Goal: Task Accomplishment & Management: Manage account settings

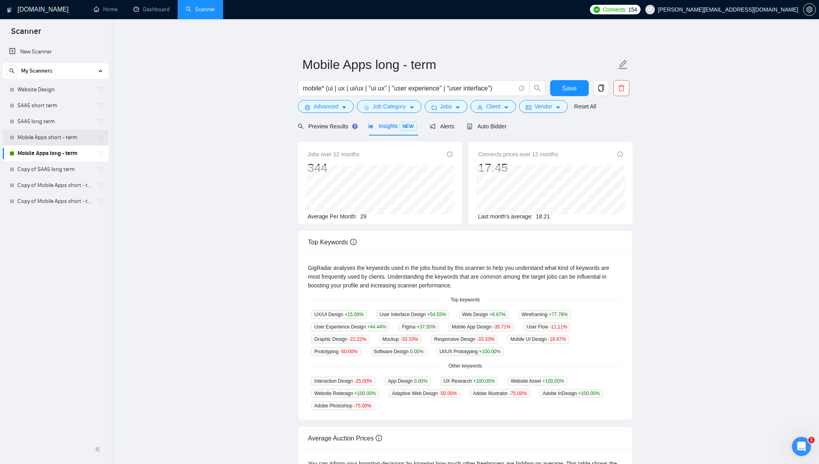
click at [37, 138] on link "Mobile Apps short - term" at bounding box center [56, 137] width 76 height 16
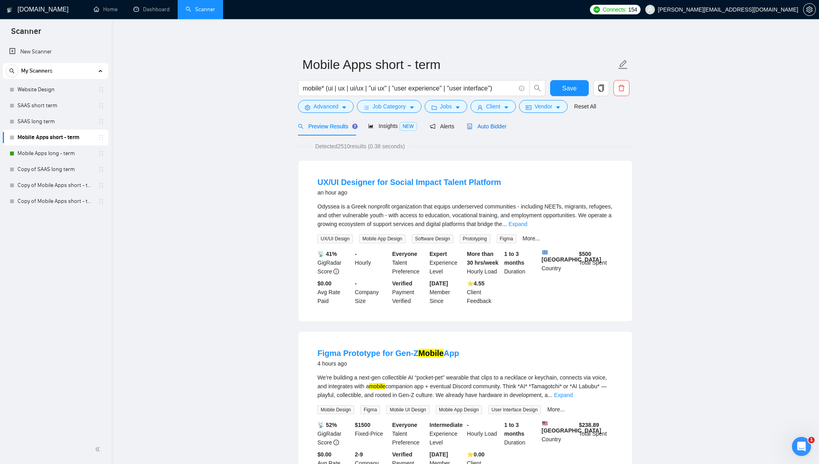
click at [489, 128] on span "Auto Bidder" at bounding box center [486, 126] width 39 height 6
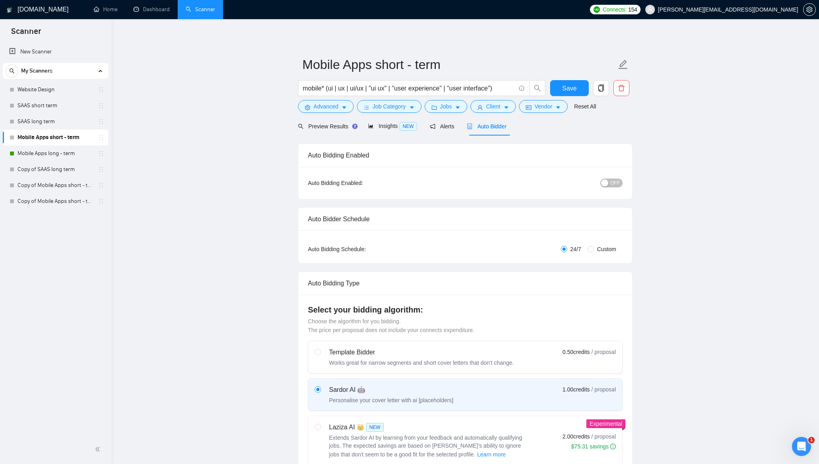
click at [619, 185] on span "OFF" at bounding box center [615, 182] width 10 height 9
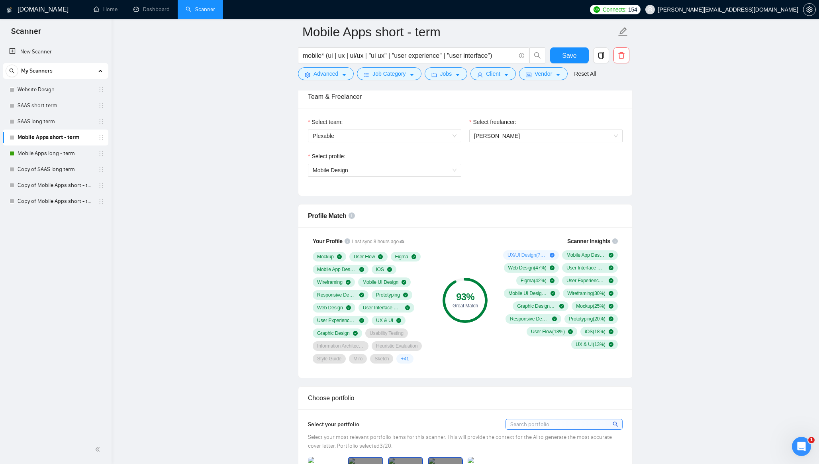
scroll to position [406, 0]
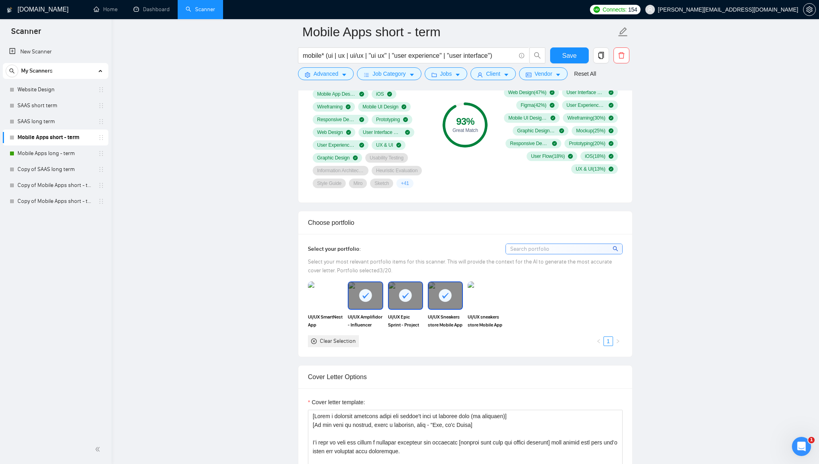
scroll to position [605, 0]
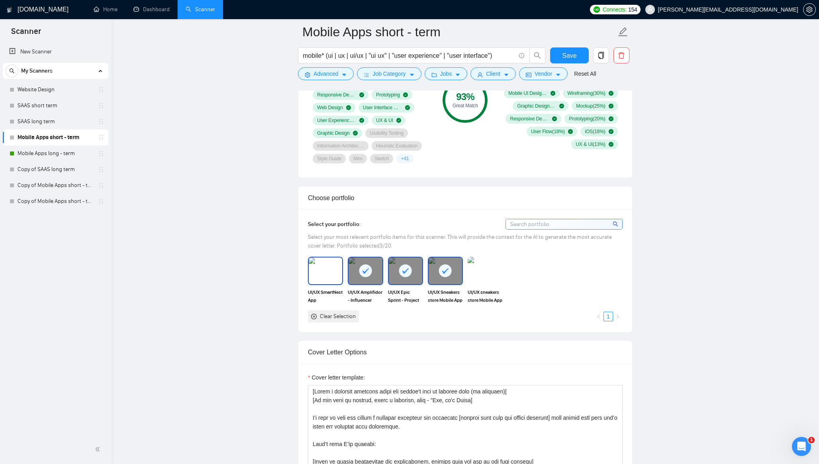
click at [336, 271] on img at bounding box center [325, 270] width 33 height 26
click at [441, 271] on rect at bounding box center [445, 270] width 13 height 13
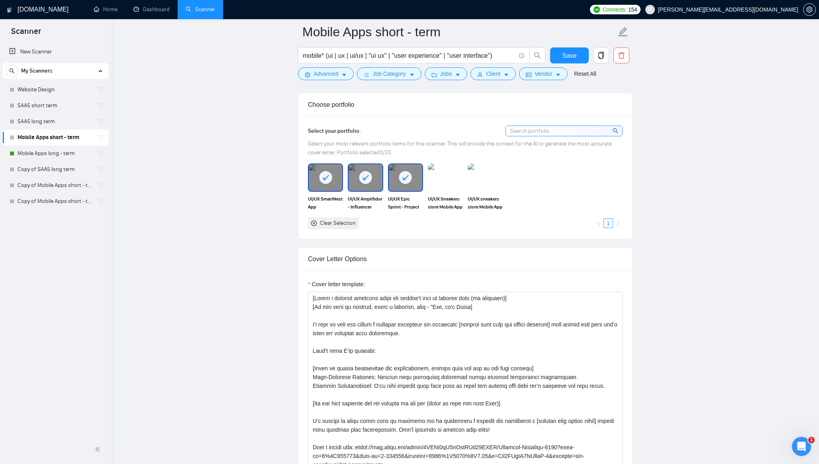
scroll to position [695, 0]
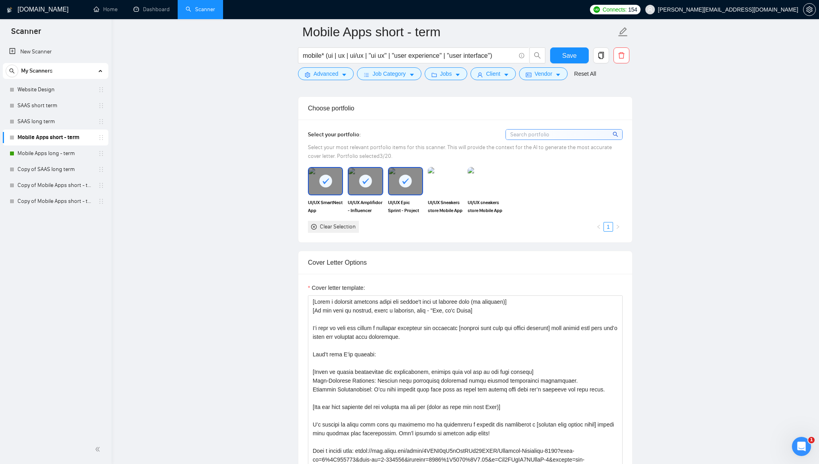
drag, startPoint x: 326, startPoint y: 188, endPoint x: 338, endPoint y: 187, distance: 12.4
click at [326, 188] on div at bounding box center [325, 181] width 33 height 26
click at [363, 184] on rect at bounding box center [365, 181] width 13 height 13
drag, startPoint x: 413, startPoint y: 185, endPoint x: 406, endPoint y: 186, distance: 7.2
click at [413, 185] on div at bounding box center [405, 181] width 33 height 26
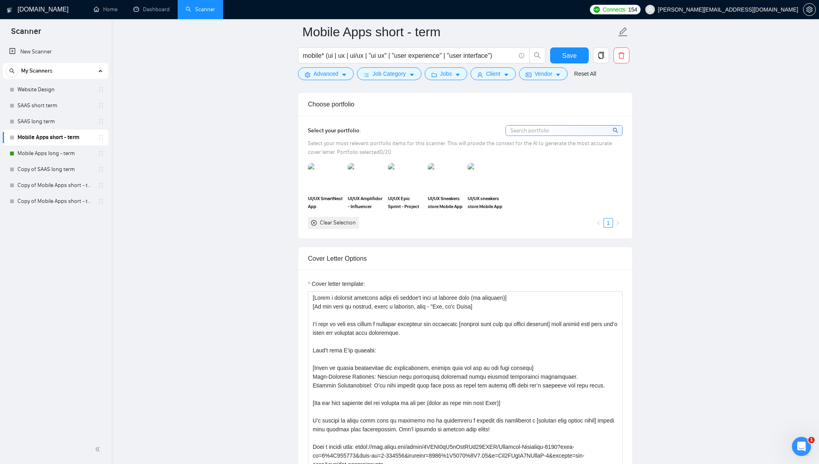
scroll to position [678, 0]
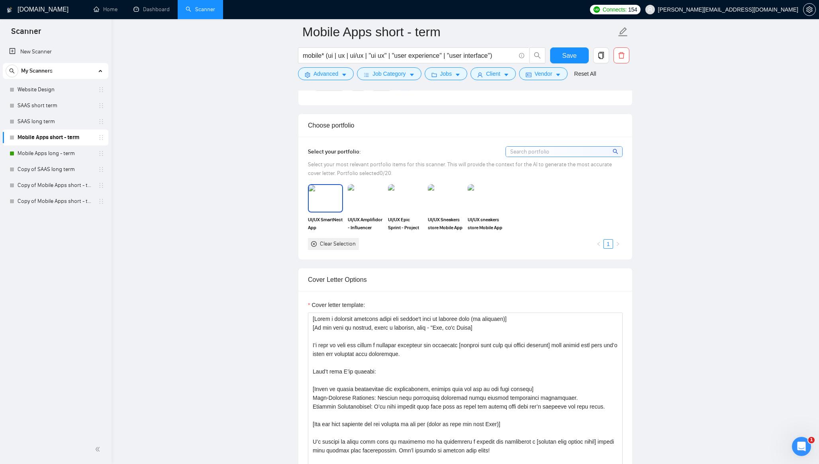
click at [335, 194] on img at bounding box center [325, 198] width 33 height 26
click at [365, 194] on img at bounding box center [365, 198] width 33 height 26
click at [400, 193] on img at bounding box center [405, 198] width 33 height 26
click at [449, 206] on img at bounding box center [445, 198] width 33 height 26
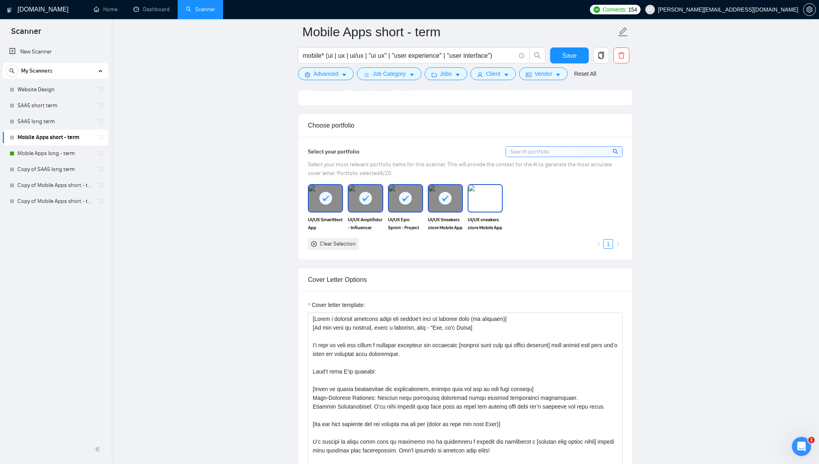
click at [479, 204] on img at bounding box center [485, 198] width 33 height 26
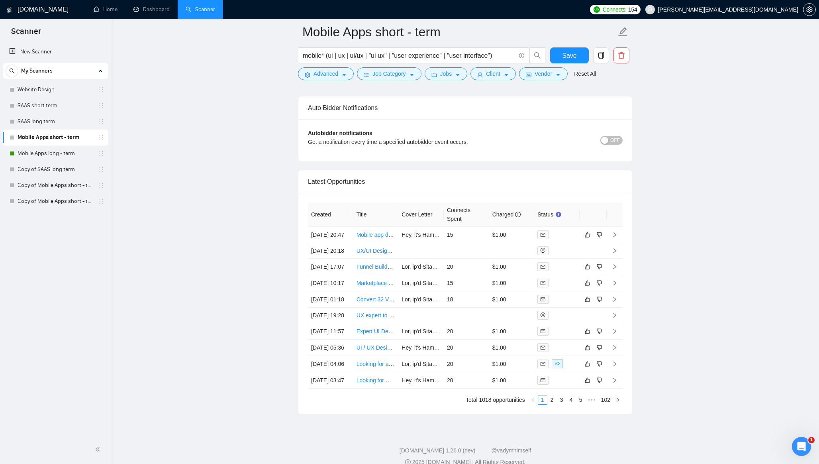
scroll to position [1957, 0]
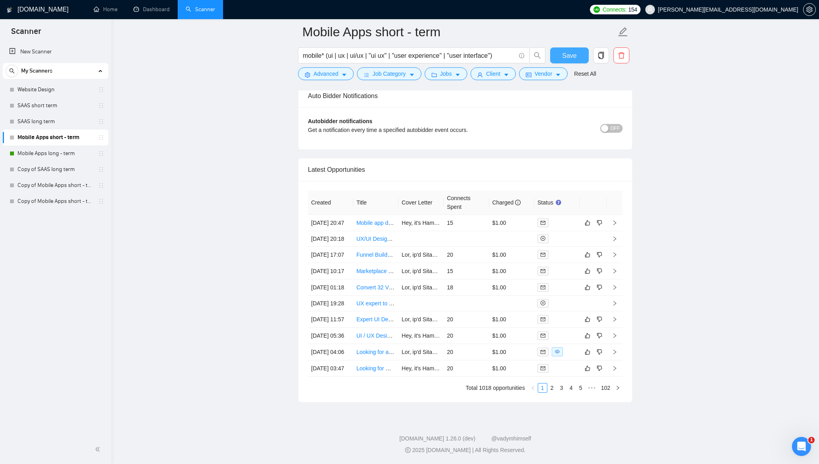
click at [568, 53] on span "Save" at bounding box center [569, 56] width 14 height 10
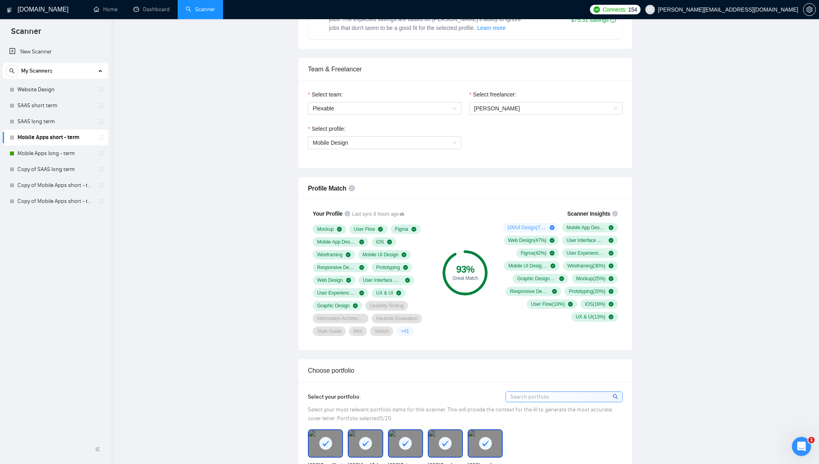
scroll to position [0, 0]
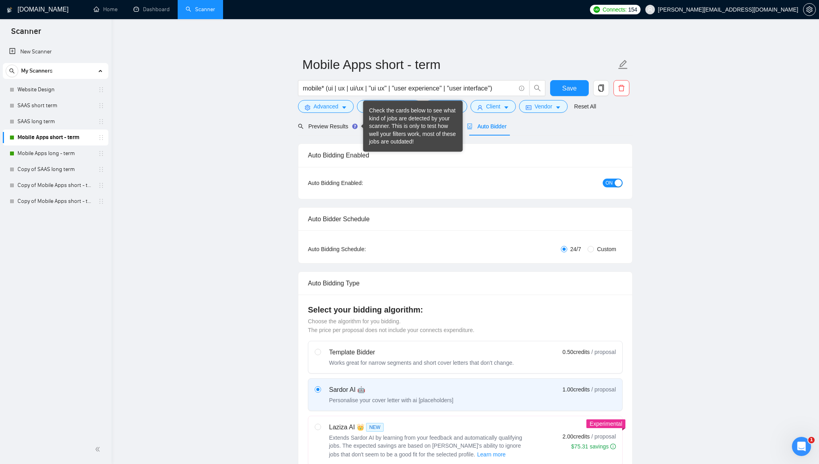
click at [369, 125] on div "Check the cards below to see what kind of jobs are detected by your scanner. Th…" at bounding box center [413, 126] width 88 height 39
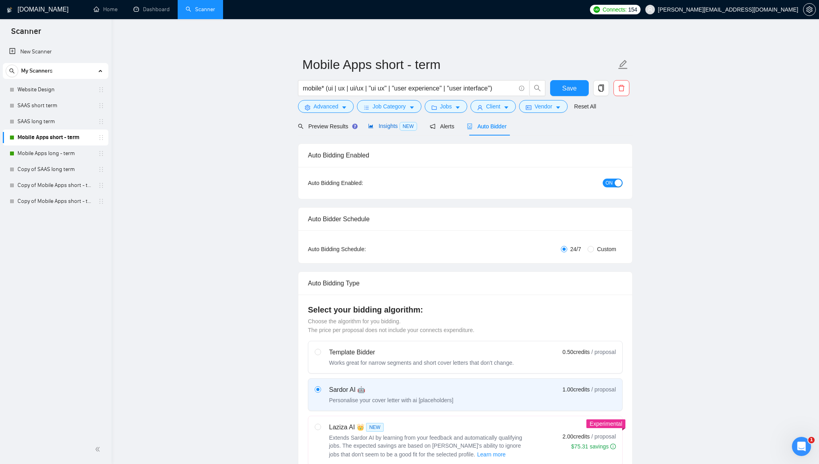
click at [388, 125] on span "Insights NEW" at bounding box center [392, 126] width 49 height 6
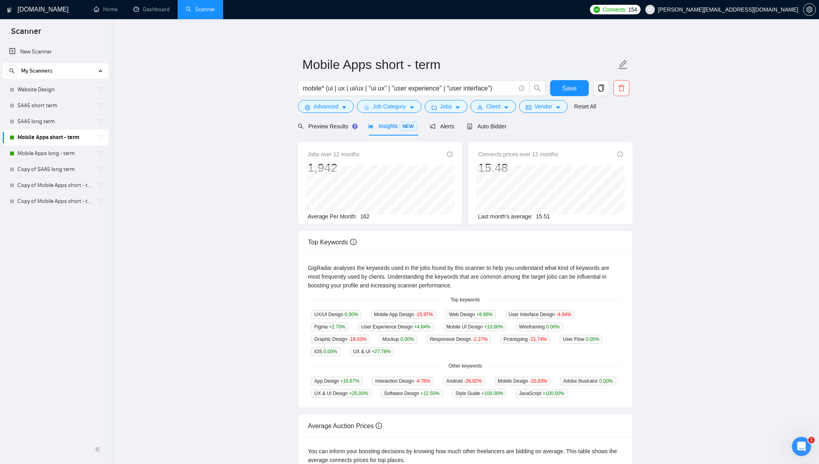
click at [224, 199] on main "Mobile Apps short - term mobile* (ui | ux | ui/ux | "ui ux" | "user experience"…" at bounding box center [465, 299] width 682 height 534
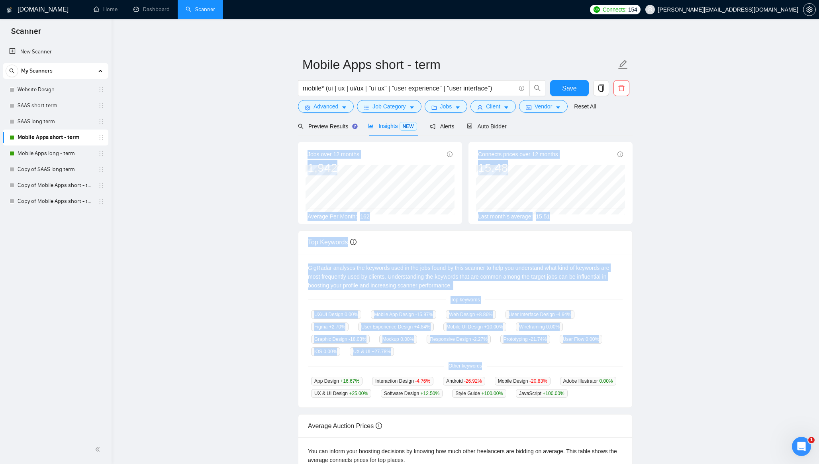
drag, startPoint x: 298, startPoint y: 169, endPoint x: 669, endPoint y: 372, distance: 422.6
click at [666, 374] on main "Mobile Apps short - term mobile* (ui | ux | ui/ux | "ui ux" | "user experience"…" at bounding box center [465, 299] width 682 height 534
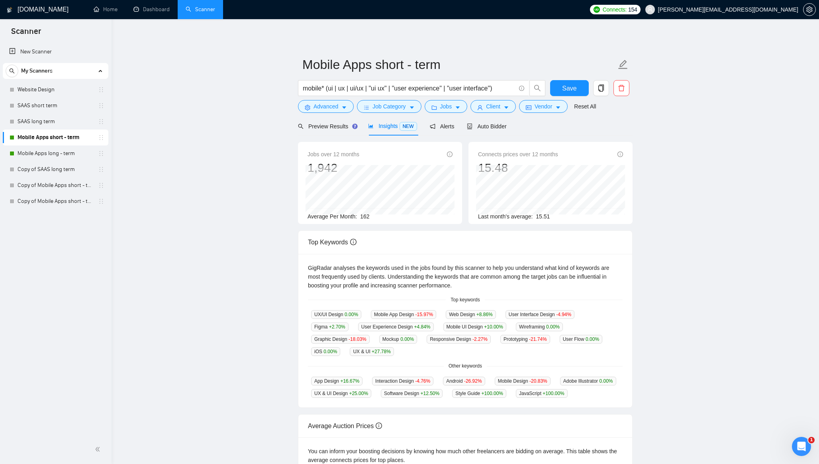
click at [676, 360] on main "Mobile Apps short - term mobile* (ui | ux | ui/ux | "ui ux" | "user experience"…" at bounding box center [465, 299] width 682 height 534
click at [461, 106] on icon "caret-down" at bounding box center [458, 108] width 6 height 6
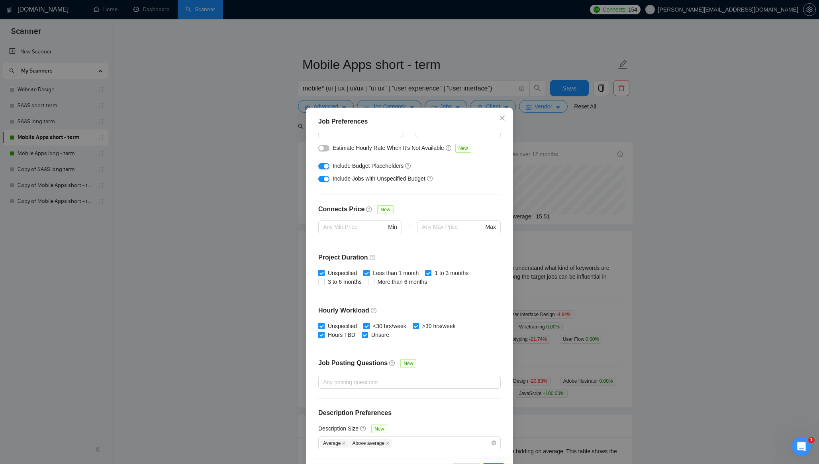
scroll to position [29, 0]
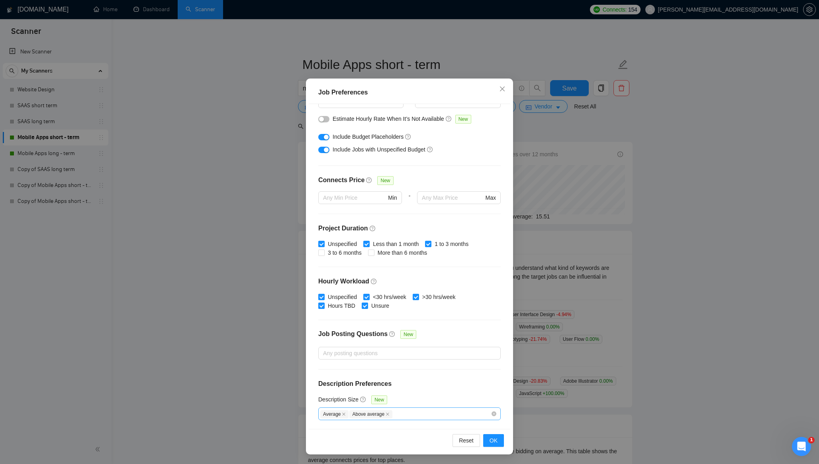
click at [437, 414] on div "Average Above average" at bounding box center [405, 414] width 171 height 10
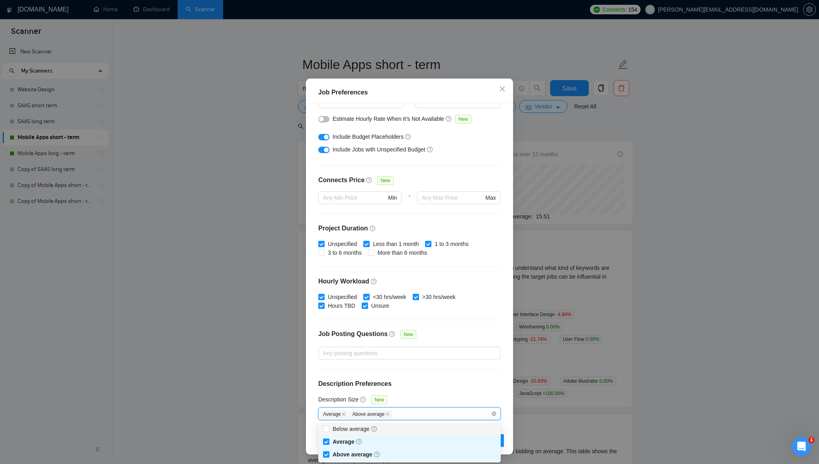
click at [443, 388] on div "Budget Project Type All Fixed Price Hourly Rate Fixed Price Budget $ 500 Min - …" at bounding box center [410, 266] width 202 height 325
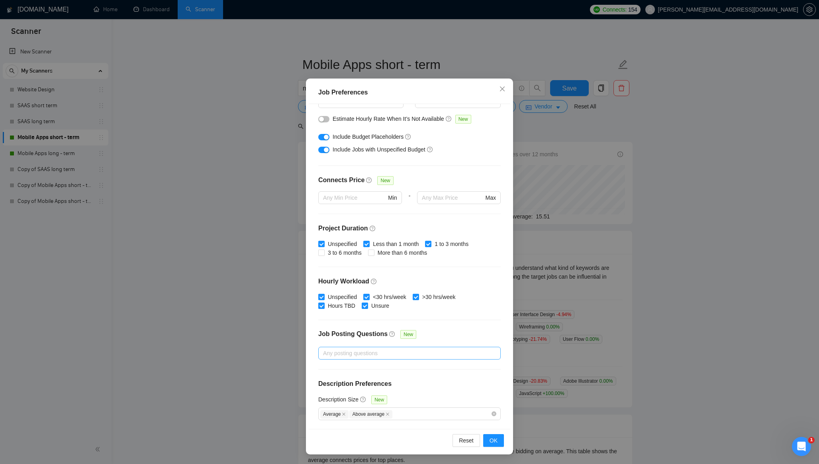
click at [370, 348] on div at bounding box center [405, 353] width 171 height 10
click at [445, 324] on div "Budget Project Type All Fixed Price Hourly Rate Fixed Price Budget $ 500 Min - …" at bounding box center [410, 266] width 202 height 325
drag, startPoint x: 504, startPoint y: 88, endPoint x: 516, endPoint y: 91, distance: 12.3
click at [504, 88] on icon "close" at bounding box center [502, 89] width 6 height 6
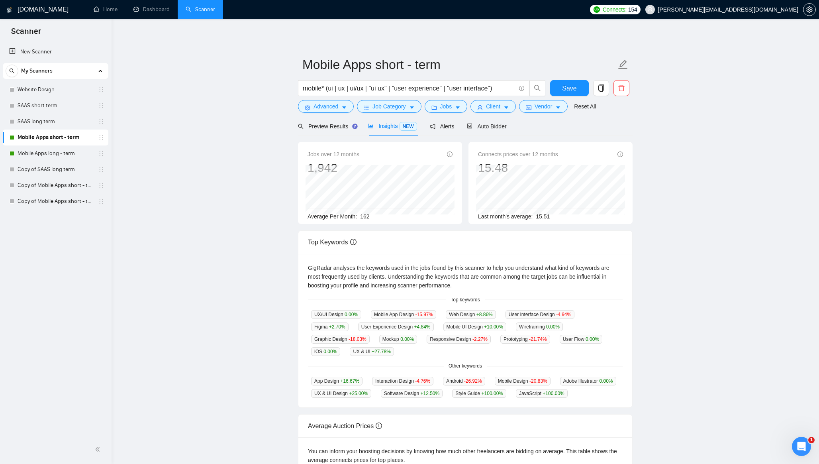
drag, startPoint x: 701, startPoint y: 158, endPoint x: 606, endPoint y: 140, distance: 97.2
click at [701, 158] on main "Mobile Apps short - term mobile* (ui | ux | ui/ux | "ui ux" | "user experience"…" at bounding box center [465, 299] width 682 height 534
click at [325, 104] on span "Advanced" at bounding box center [326, 106] width 25 height 9
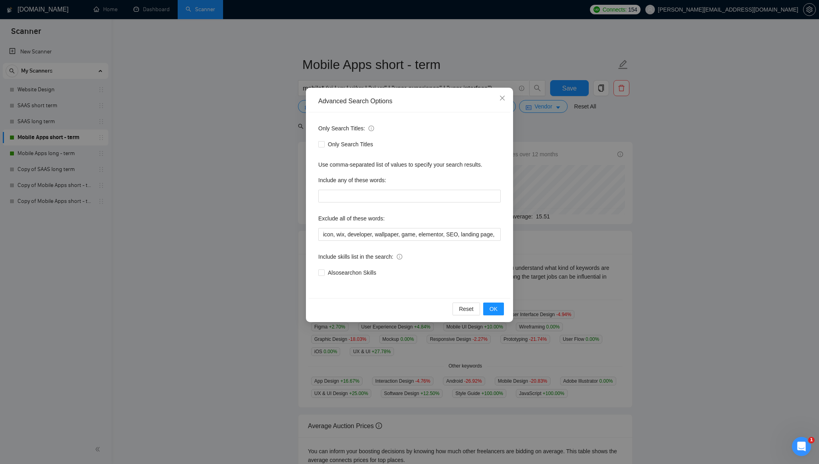
click at [250, 107] on div "Advanced Search Options Only Search Titles: Only Search Titles Use comma-separa…" at bounding box center [409, 232] width 819 height 464
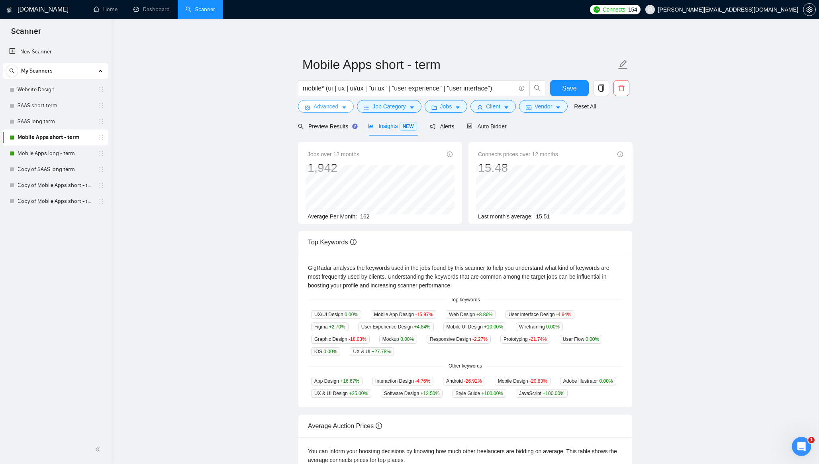
click at [335, 104] on span "Advanced" at bounding box center [326, 106] width 25 height 9
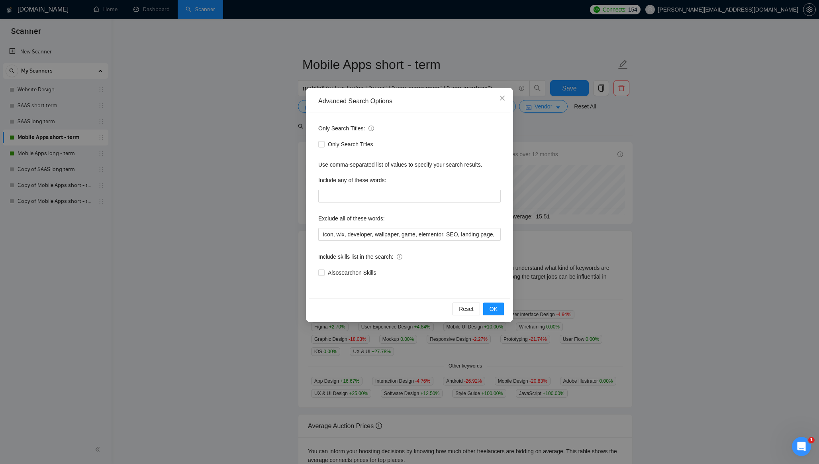
click at [578, 190] on div "Advanced Search Options Only Search Titles: Only Search Titles Use comma-separa…" at bounding box center [409, 232] width 819 height 464
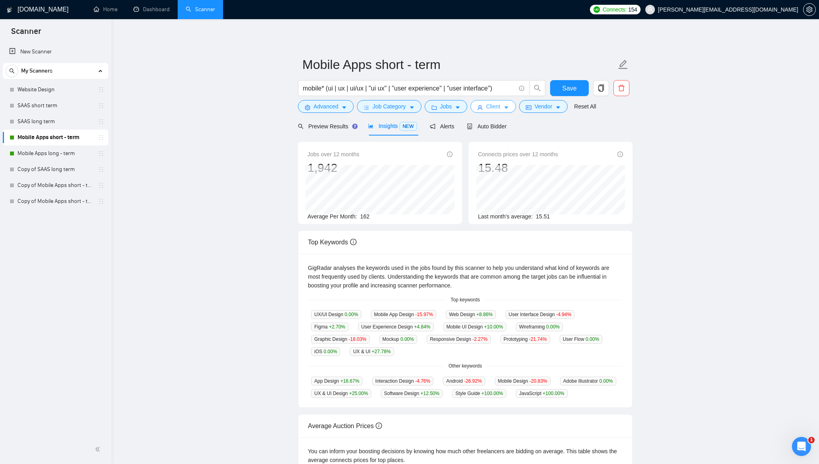
click at [498, 106] on span "Client" at bounding box center [493, 106] width 14 height 9
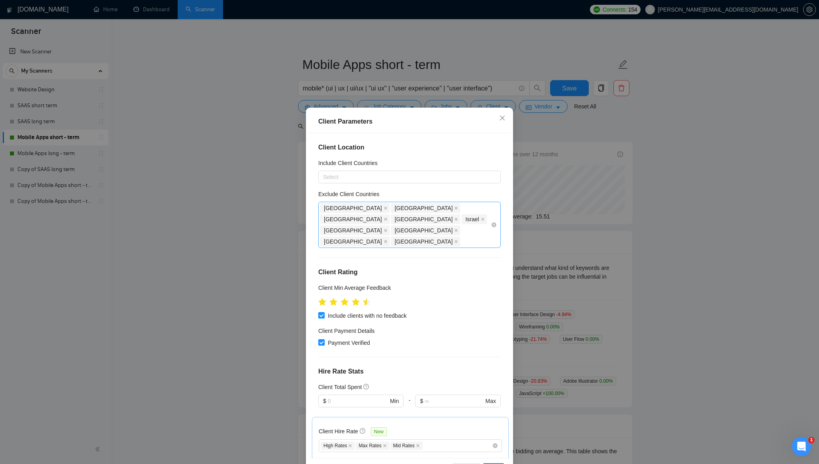
click at [458, 220] on div "[GEOGRAPHIC_DATA] [GEOGRAPHIC_DATA] [GEOGRAPHIC_DATA] [GEOGRAPHIC_DATA] [GEOGRA…" at bounding box center [405, 224] width 171 height 45
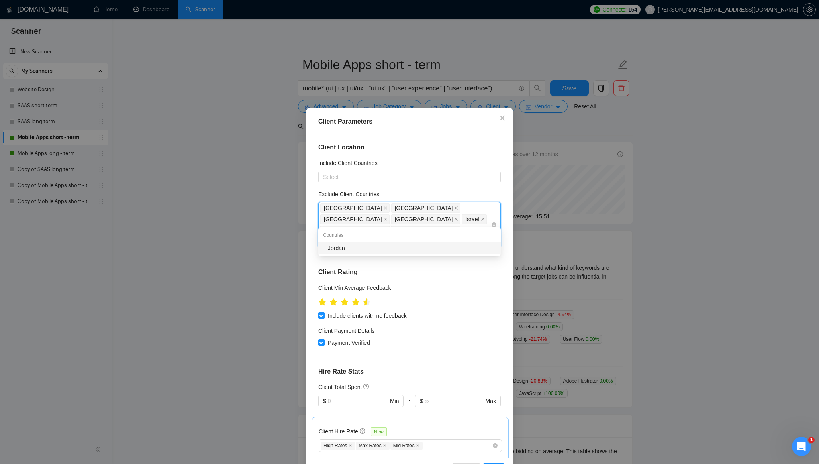
type input "jordan"
click at [439, 248] on div "Jordan" at bounding box center [412, 247] width 168 height 9
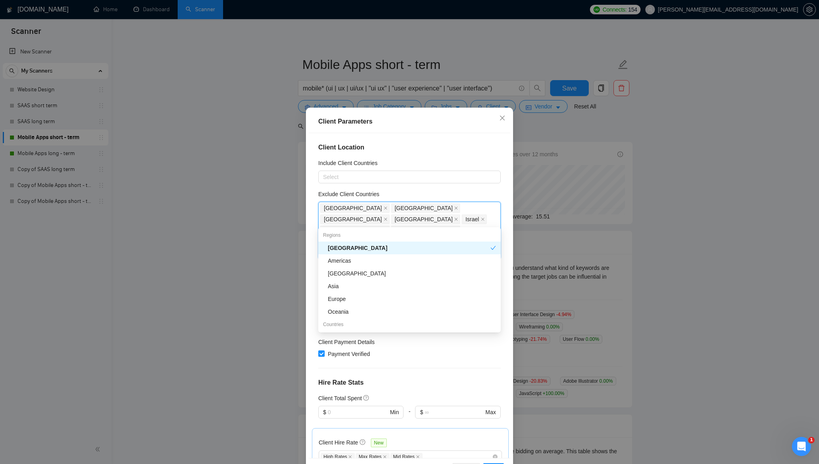
drag, startPoint x: 449, startPoint y: 151, endPoint x: 453, endPoint y: 157, distance: 7.4
click at [449, 151] on h4 "Client Location" at bounding box center [409, 148] width 182 height 10
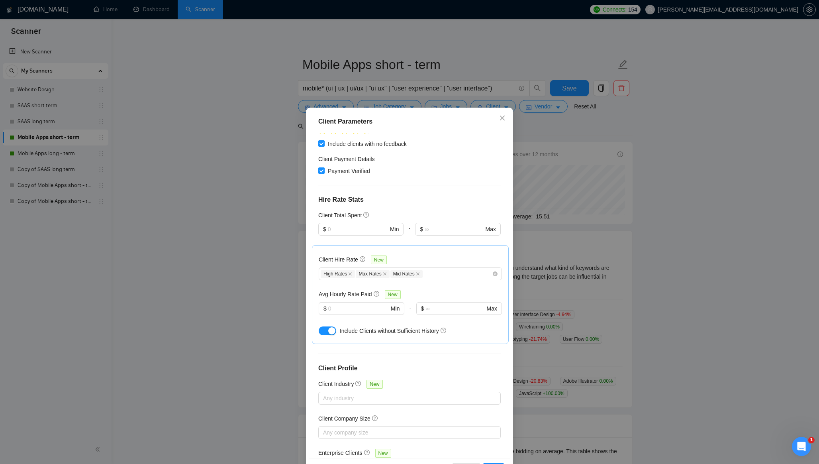
scroll to position [29, 0]
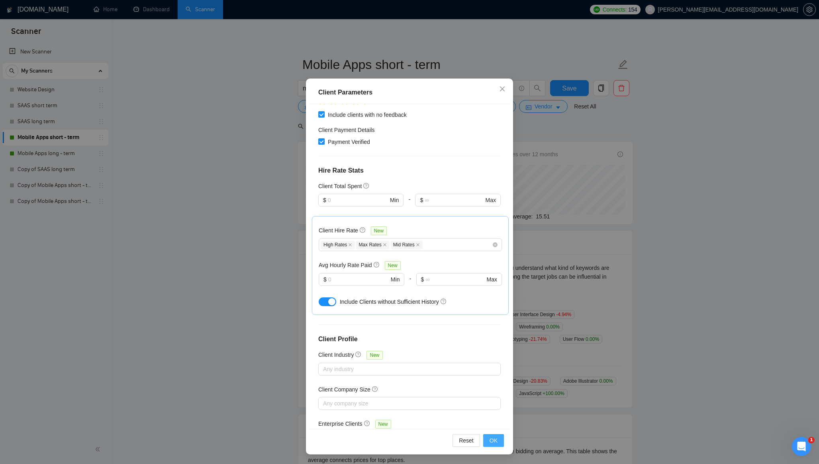
click at [492, 441] on span "OK" at bounding box center [494, 440] width 8 height 9
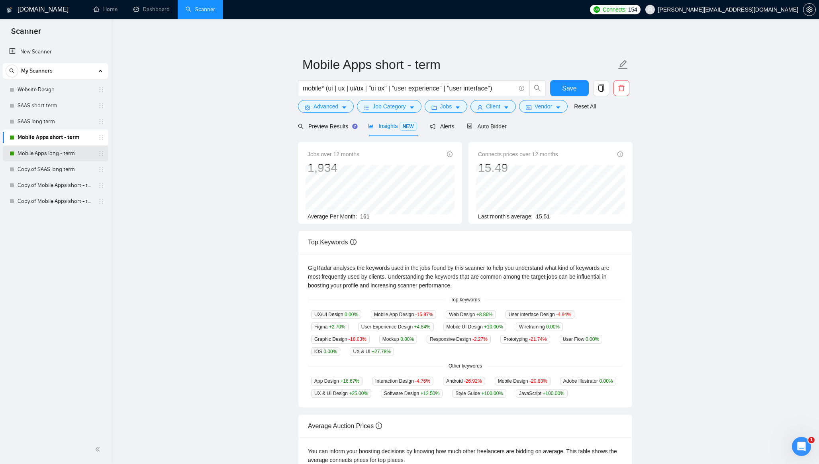
click at [55, 154] on link "Mobile Apps long - term" at bounding box center [56, 153] width 76 height 16
click at [575, 91] on span "Save" at bounding box center [569, 88] width 14 height 10
click at [46, 152] on link "Mobile Apps long - term" at bounding box center [56, 153] width 76 height 16
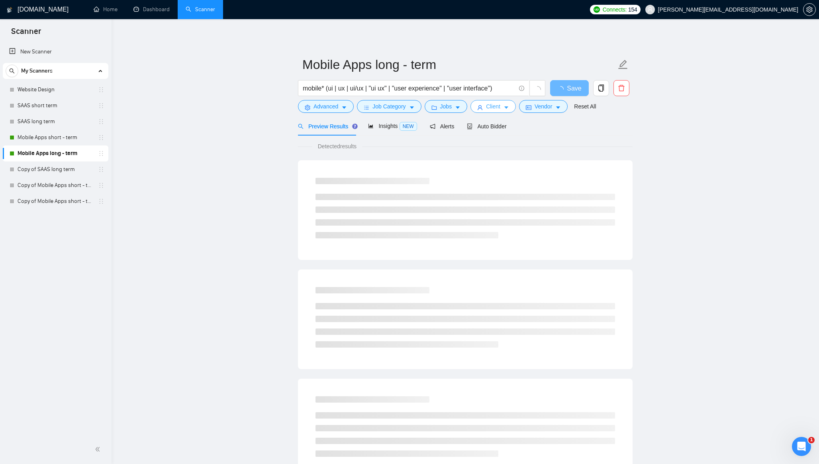
click at [494, 106] on span "Client" at bounding box center [493, 106] width 14 height 9
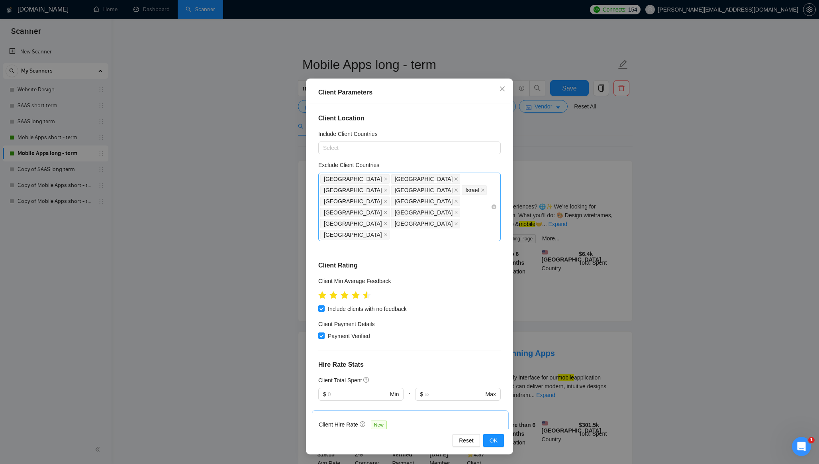
click at [381, 203] on div "[GEOGRAPHIC_DATA] [GEOGRAPHIC_DATA] [GEOGRAPHIC_DATA] [GEOGRAPHIC_DATA] [GEOGRA…" at bounding box center [405, 206] width 171 height 67
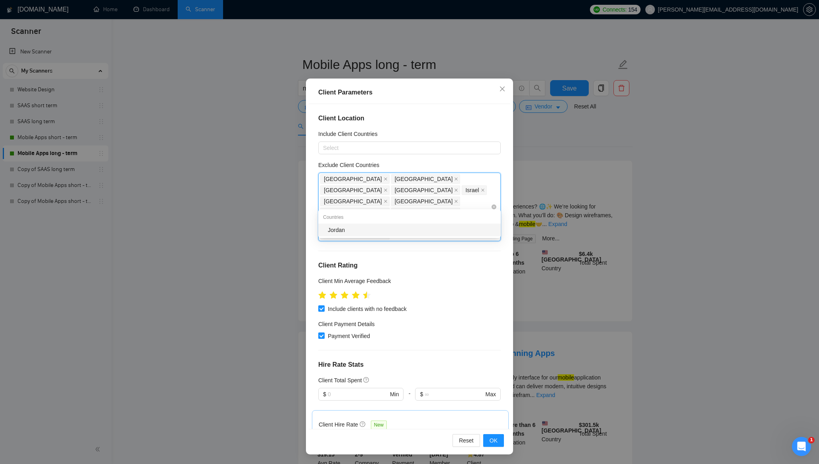
type input "jordan"
click at [339, 229] on div "Jordan" at bounding box center [412, 229] width 168 height 9
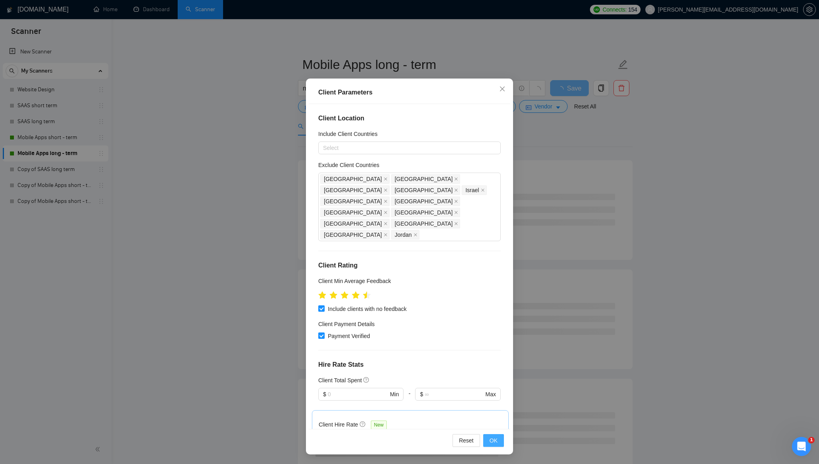
click at [495, 437] on span "OK" at bounding box center [494, 440] width 8 height 9
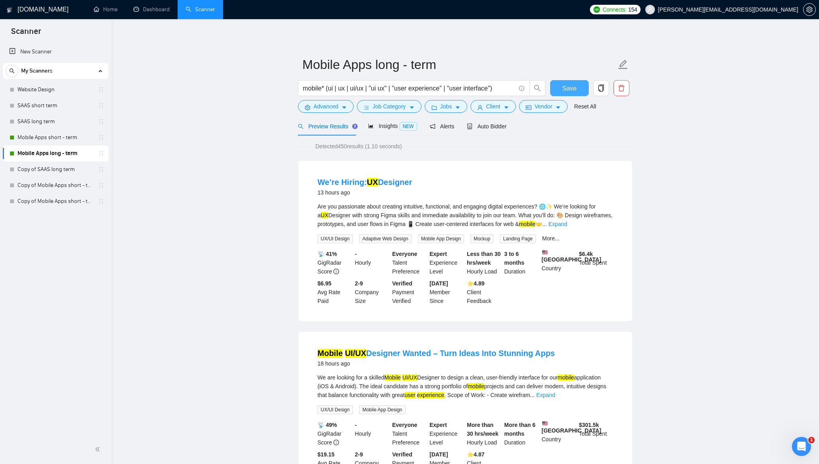
click at [573, 83] on span "Save" at bounding box center [569, 88] width 14 height 10
click at [388, 128] on span "Insights NEW" at bounding box center [392, 126] width 49 height 6
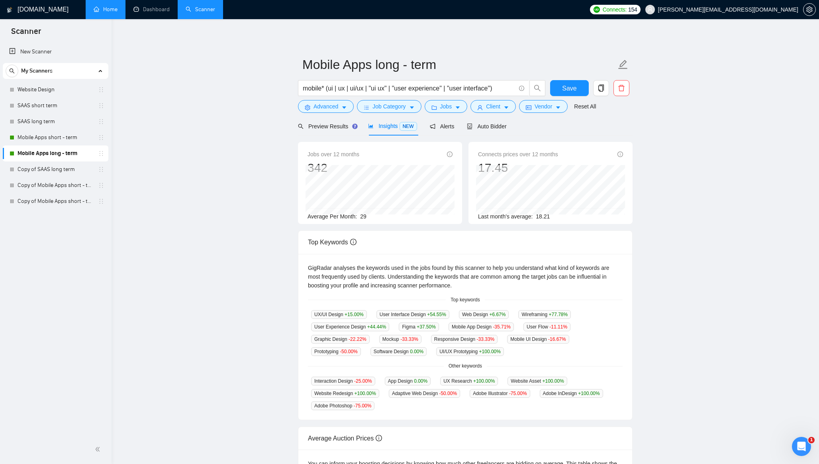
click at [97, 8] on link "Home" at bounding box center [106, 9] width 24 height 7
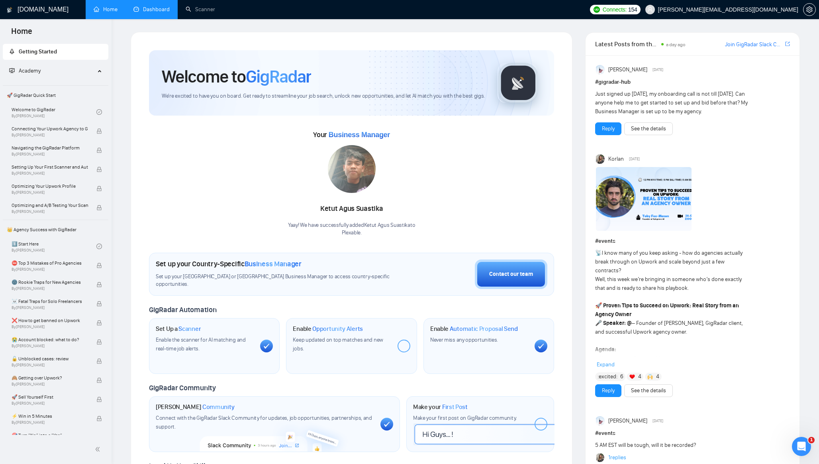
click at [147, 10] on link "Dashboard" at bounding box center [151, 9] width 36 height 7
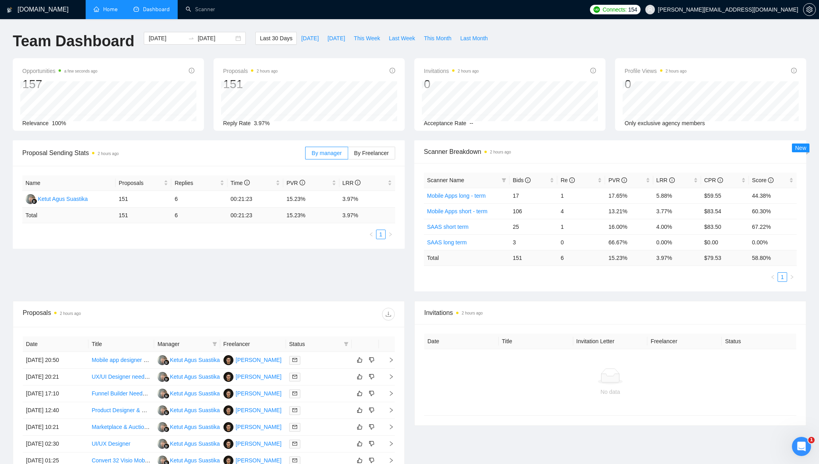
click at [58, 123] on span "100%" at bounding box center [59, 123] width 14 height 6
click at [79, 124] on div "Relevance 100%" at bounding box center [108, 123] width 172 height 9
click at [263, 123] on span "3.97%" at bounding box center [262, 123] width 16 height 6
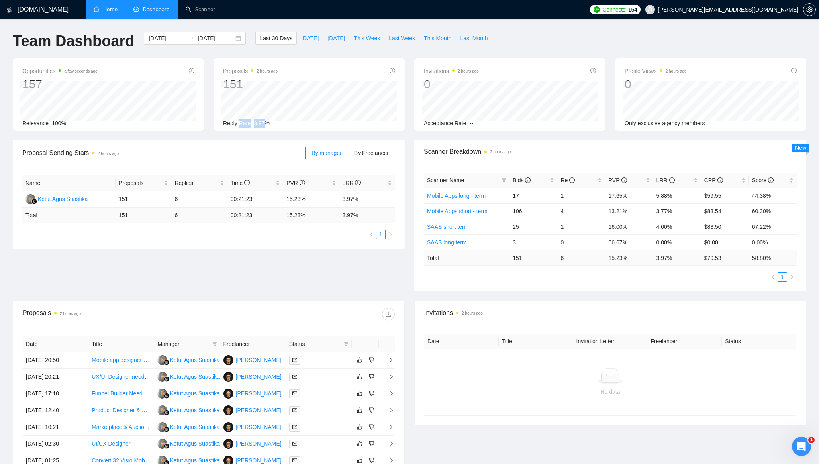
click at [263, 123] on span "3.97%" at bounding box center [262, 123] width 16 height 6
click at [284, 133] on div "Opportunities a few seconds ago 157 [DATE] Relevant 15 Relevance 100% Proposals…" at bounding box center [409, 99] width 803 height 82
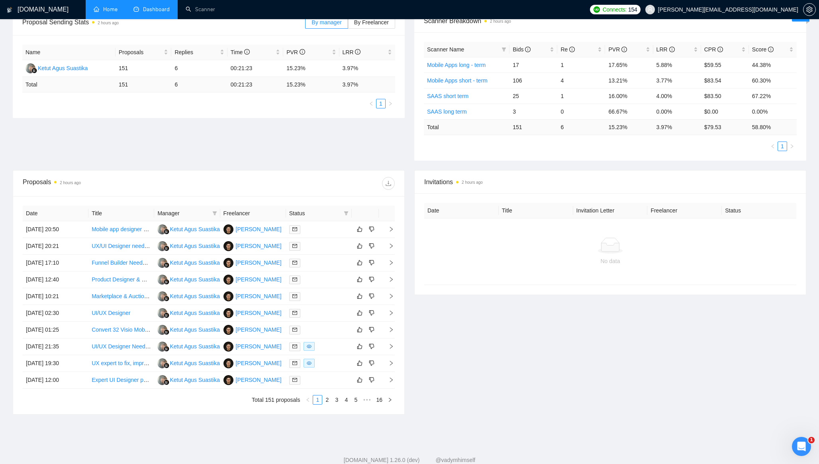
scroll to position [152, 0]
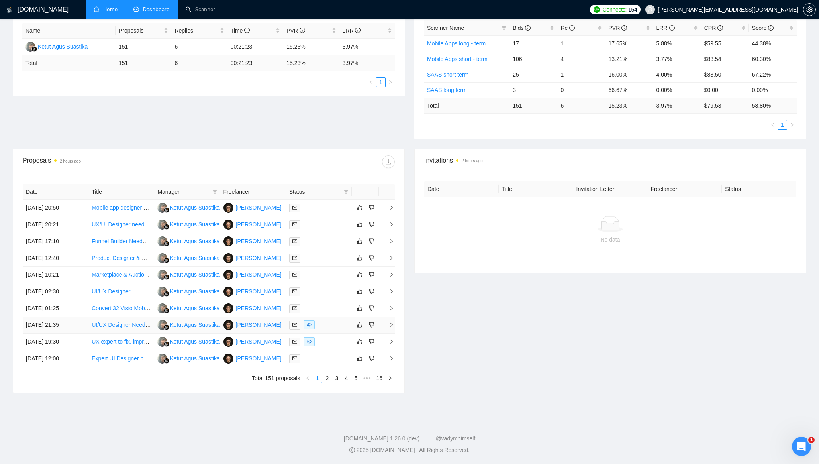
click at [82, 326] on td "[DATE] 21:35" at bounding box center [56, 325] width 66 height 17
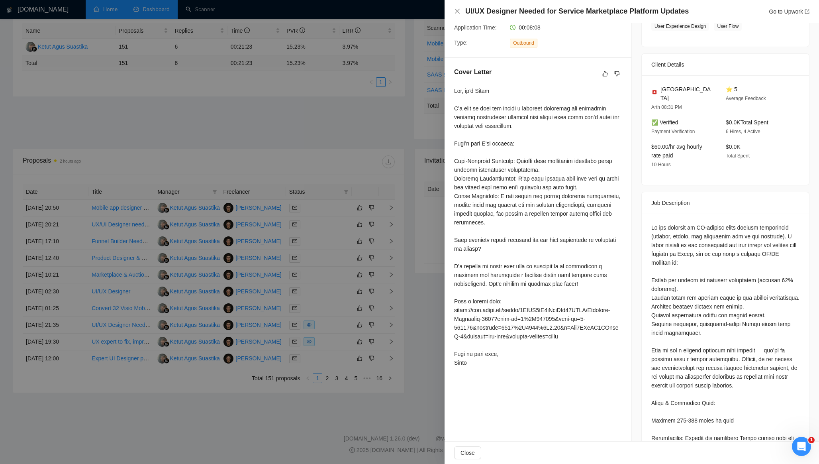
scroll to position [151, 0]
click at [419, 283] on div at bounding box center [409, 232] width 819 height 464
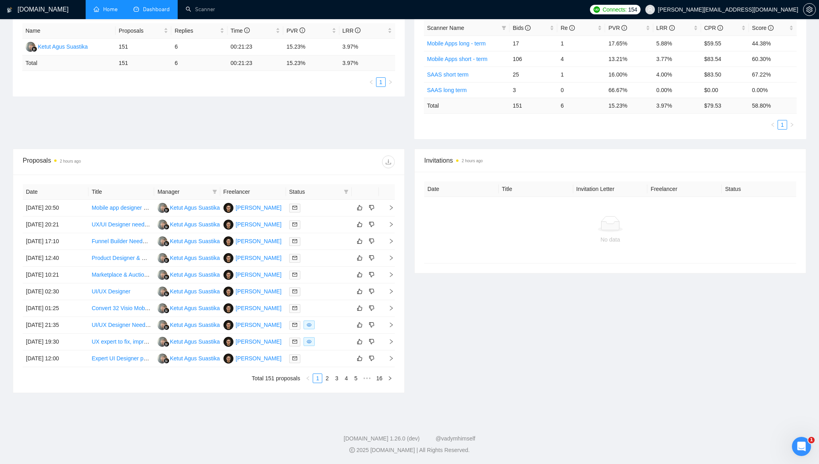
scroll to position [0, 0]
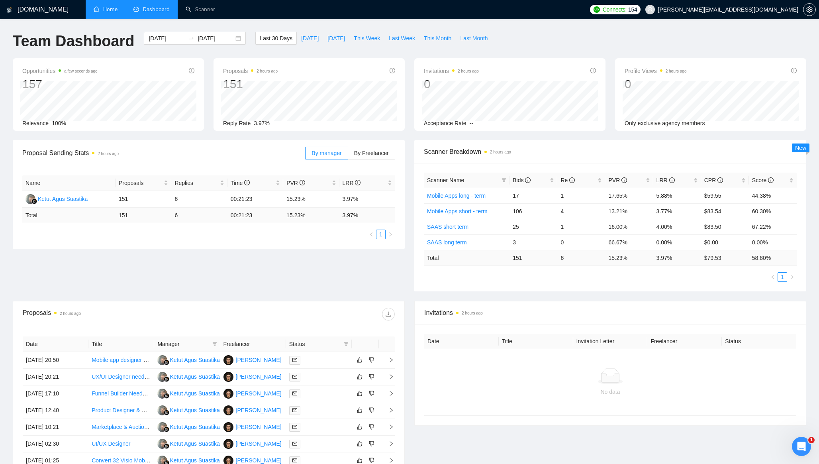
click at [82, 37] on h1 "Team Dashboard" at bounding box center [74, 41] width 122 height 19
click at [110, 32] on h1 "Team Dashboard" at bounding box center [74, 41] width 122 height 19
click at [68, 39] on h1 "Team Dashboard" at bounding box center [74, 41] width 122 height 19
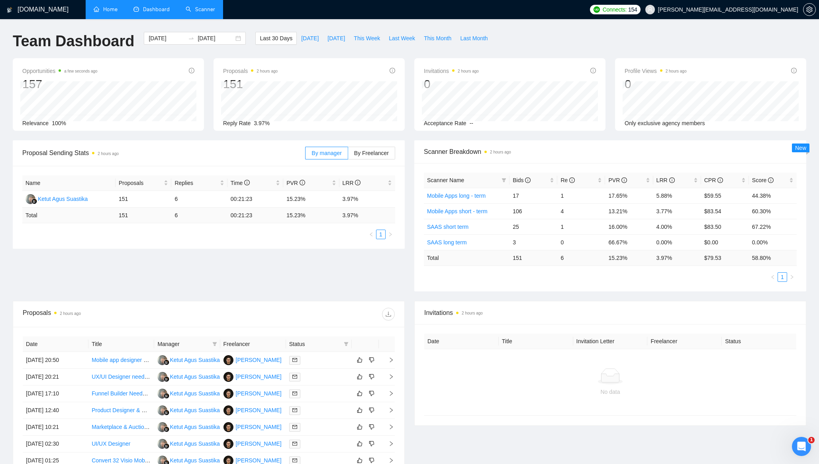
click at [200, 10] on link "Scanner" at bounding box center [200, 9] width 29 height 7
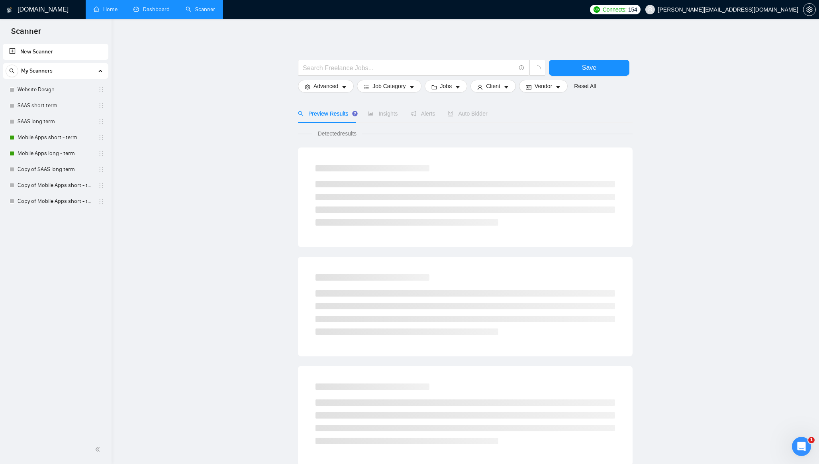
click at [94, 10] on link "Home" at bounding box center [106, 9] width 24 height 7
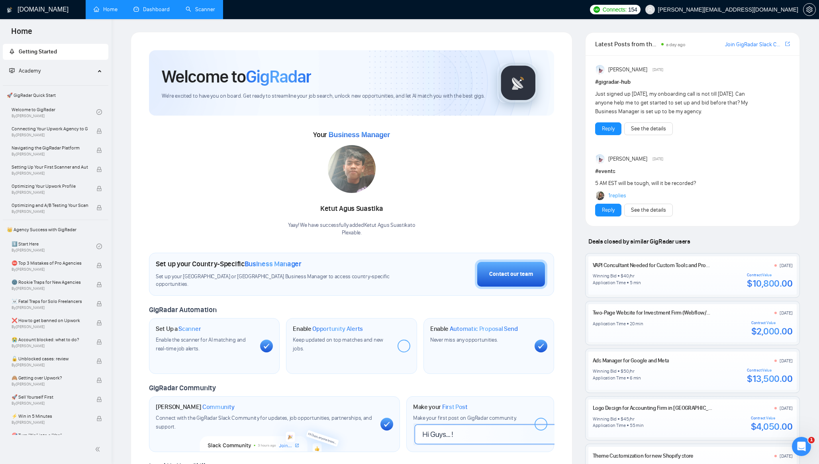
click at [150, 12] on link "Dashboard" at bounding box center [151, 9] width 36 height 7
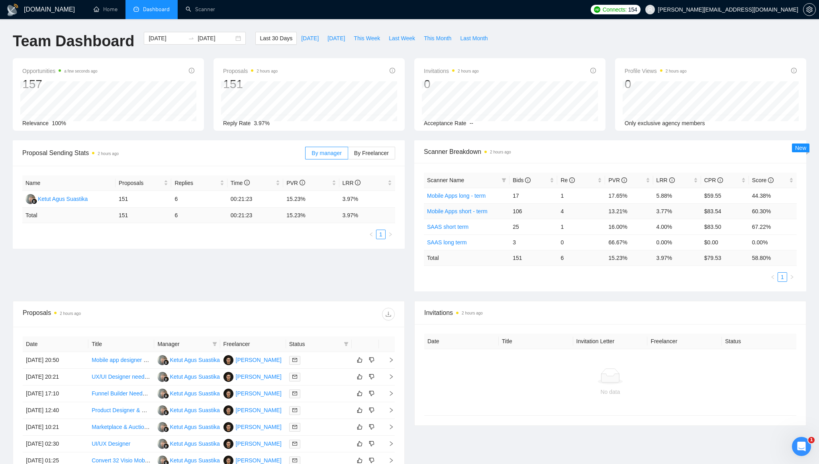
click at [562, 212] on td "4" at bounding box center [581, 211] width 48 height 16
click at [571, 231] on td "1" at bounding box center [581, 227] width 48 height 16
